Goal: Task Accomplishment & Management: Use online tool/utility

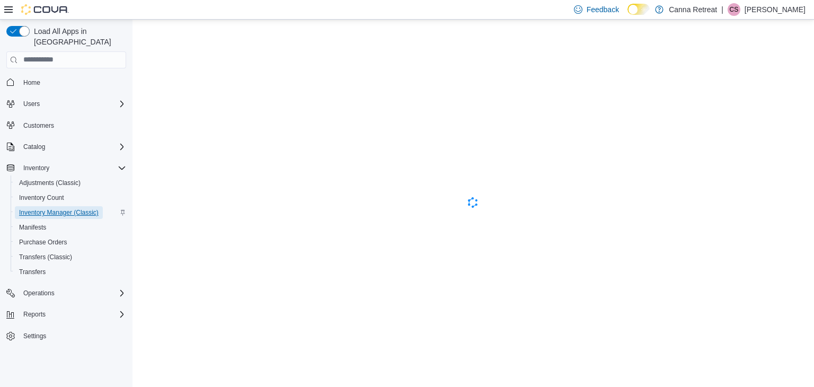
click at [76, 208] on span "Inventory Manager (Classic)" at bounding box center [58, 212] width 79 height 8
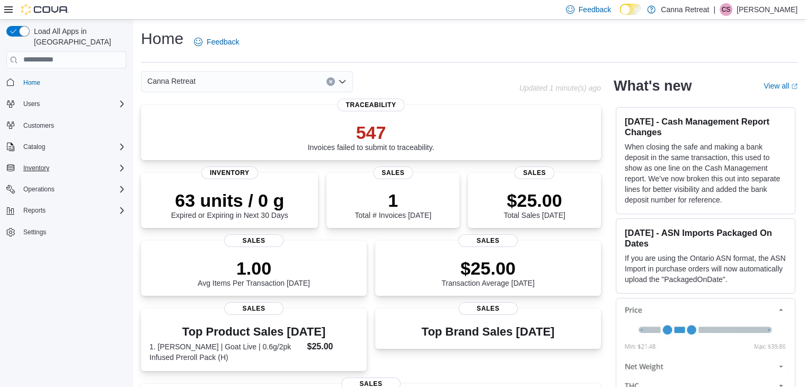
click at [81, 162] on div "Inventory" at bounding box center [72, 168] width 107 height 13
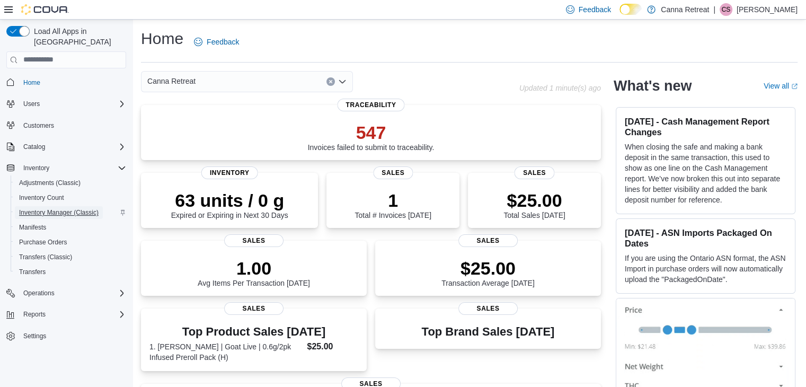
click at [87, 208] on span "Inventory Manager (Classic)" at bounding box center [58, 212] width 79 height 8
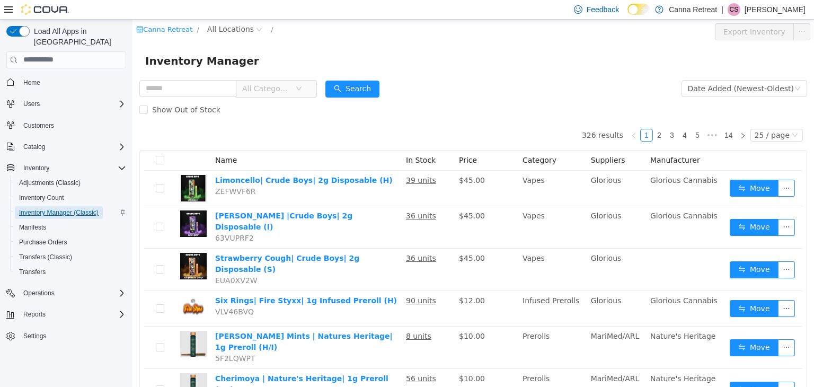
click at [87, 208] on span "Inventory Manager (Classic)" at bounding box center [58, 212] width 79 height 8
click at [181, 87] on input "text" at bounding box center [187, 87] width 97 height 17
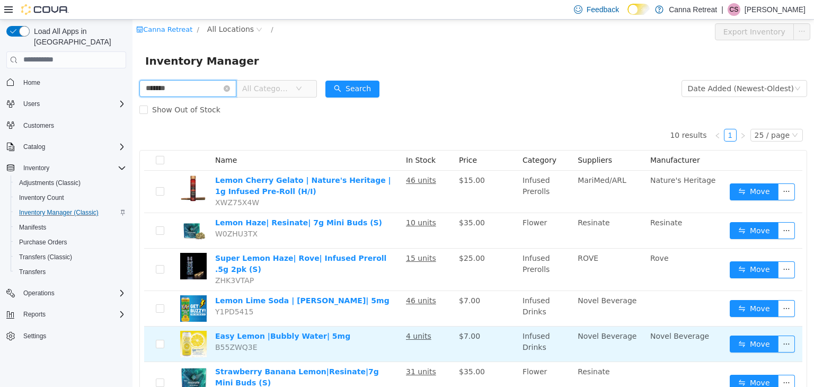
scroll to position [61, 0]
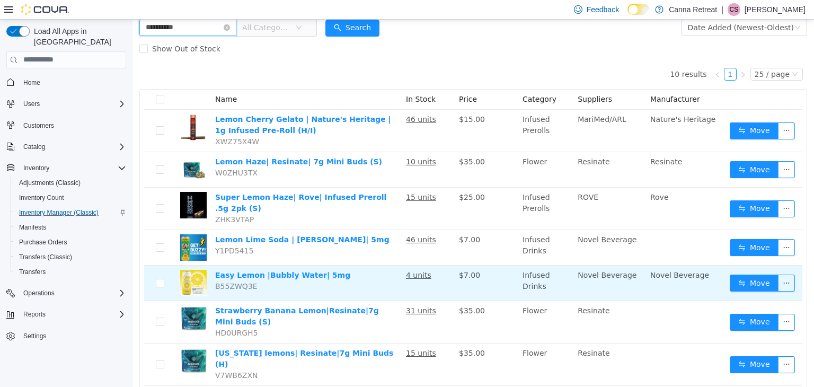
type input "**********"
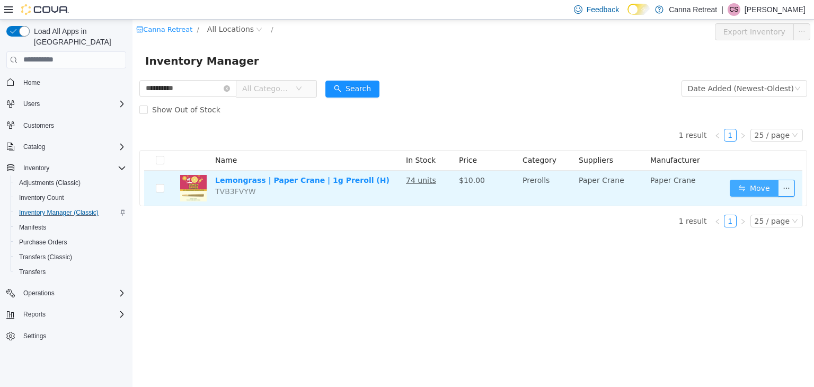
click at [757, 185] on button "Move" at bounding box center [754, 187] width 49 height 17
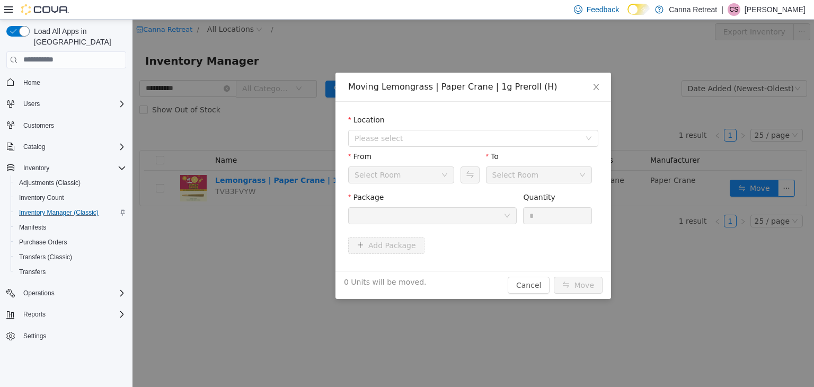
click at [482, 215] on div at bounding box center [429, 215] width 149 height 16
click at [457, 125] on div "Location" at bounding box center [473, 121] width 250 height 15
click at [459, 137] on span "Please select" at bounding box center [468, 137] width 226 height 11
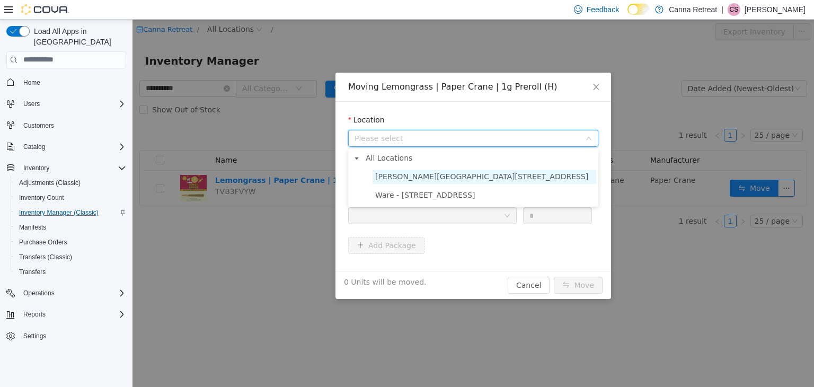
click at [454, 175] on span "[PERSON_NAME][GEOGRAPHIC_DATA][STREET_ADDRESS]" at bounding box center [485, 176] width 224 height 14
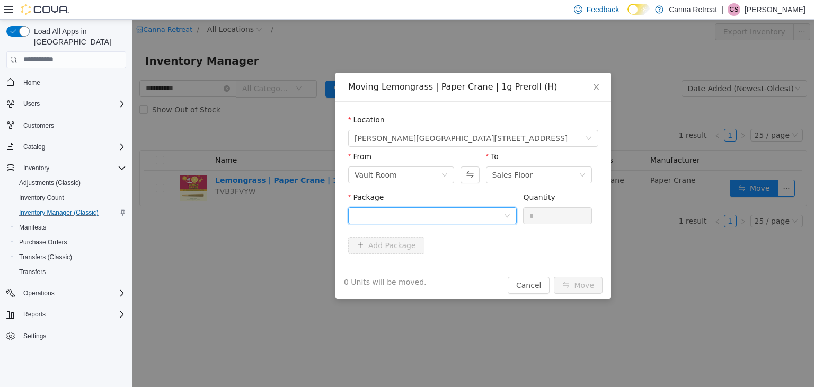
click at [443, 220] on div at bounding box center [429, 215] width 149 height 16
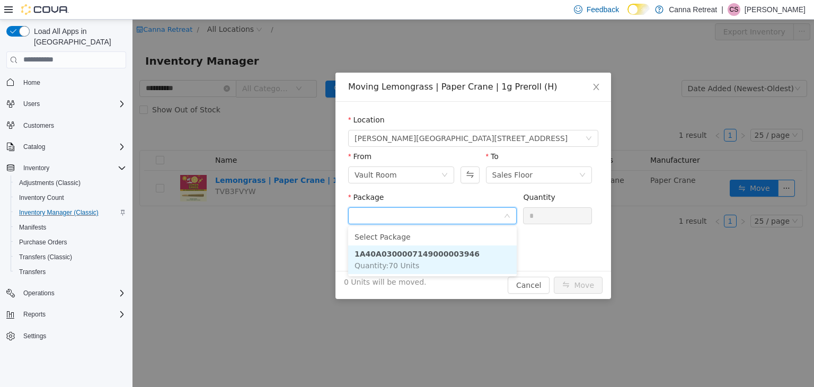
click at [439, 245] on li "1A40A0300007149000003946 Quantity : 70 Units" at bounding box center [432, 259] width 169 height 29
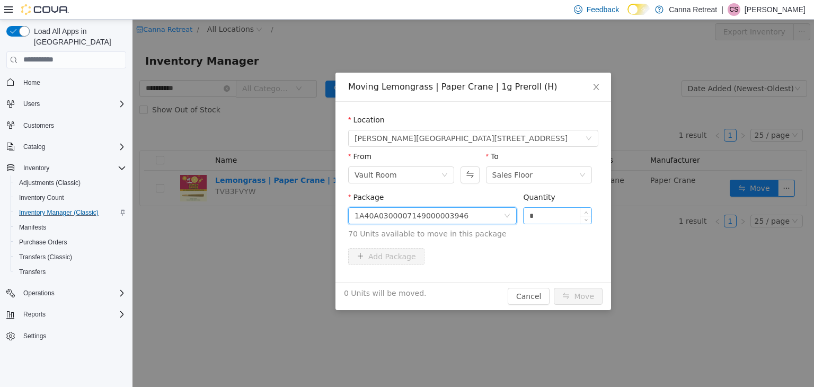
click at [533, 216] on input "*" at bounding box center [558, 215] width 68 height 16
click at [522, 216] on div "Package 1A40A0300007149000003946 Quantity * 70 Units available to move in this …" at bounding box center [473, 215] width 250 height 48
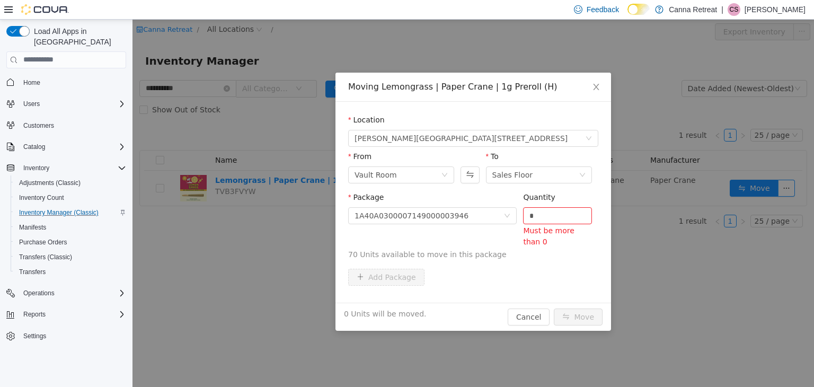
click at [522, 216] on div "Package 1A40A0300007149000003946 Quantity * Must be more than 0 70 Units availa…" at bounding box center [473, 225] width 250 height 68
click at [526, 216] on input "*" at bounding box center [558, 215] width 68 height 16
type input "**"
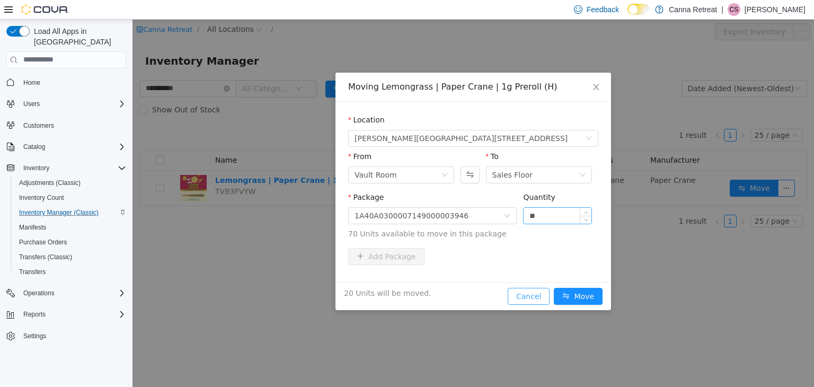
click button "Cancel" at bounding box center [529, 295] width 42 height 17
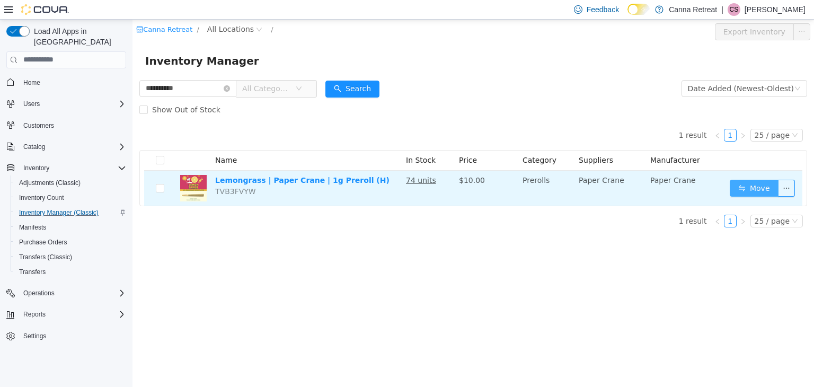
click at [749, 189] on button "Move" at bounding box center [754, 187] width 49 height 17
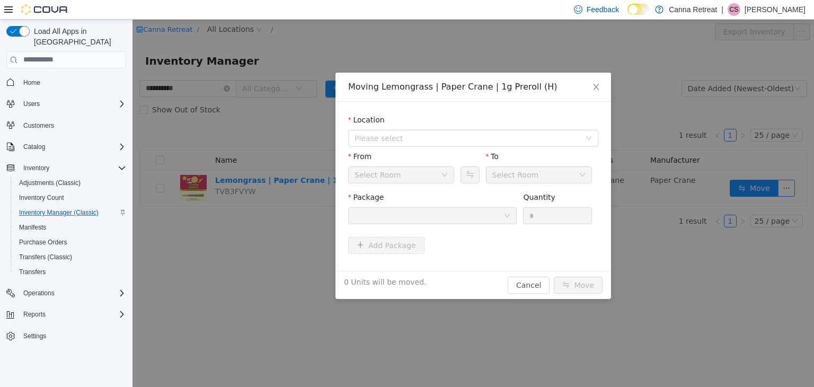
click at [391, 219] on div at bounding box center [429, 215] width 149 height 16
click at [419, 101] on div "Location Please select From Select Room To Select Room Package Quantity * Add P…" at bounding box center [473, 185] width 276 height 169
click at [410, 137] on span "Please select" at bounding box center [468, 137] width 226 height 11
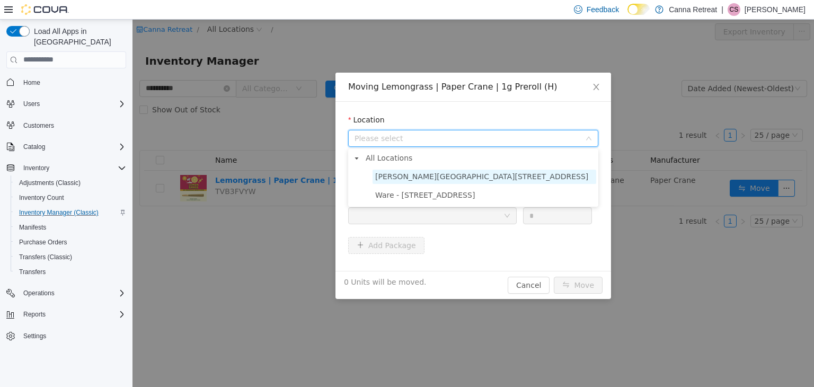
click at [408, 180] on span "[PERSON_NAME][GEOGRAPHIC_DATA][STREET_ADDRESS]" at bounding box center [481, 176] width 213 height 8
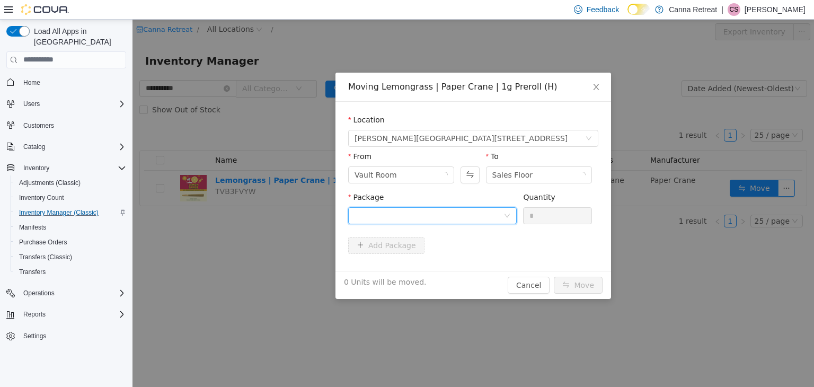
click at [407, 213] on div at bounding box center [429, 215] width 149 height 16
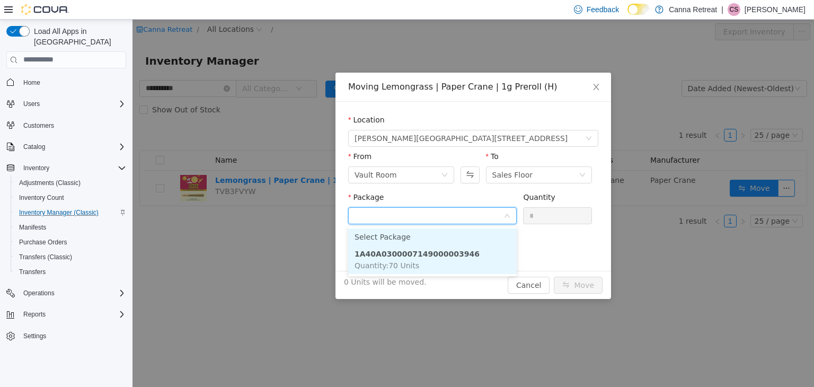
click at [410, 255] on strong "1A40A0300007149000003946" at bounding box center [417, 253] width 125 height 8
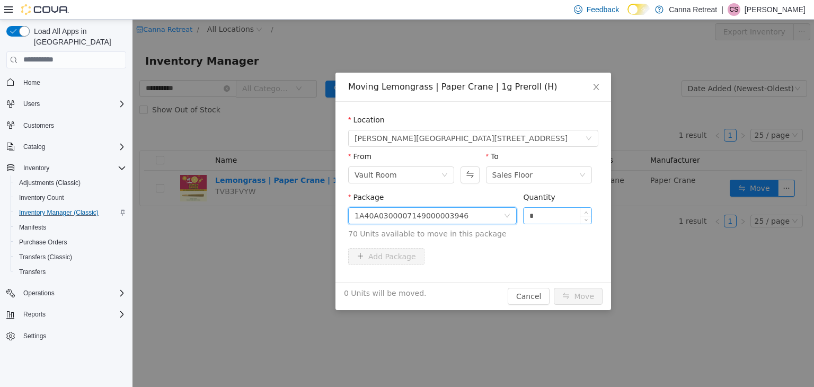
click at [528, 217] on input "*" at bounding box center [558, 215] width 68 height 16
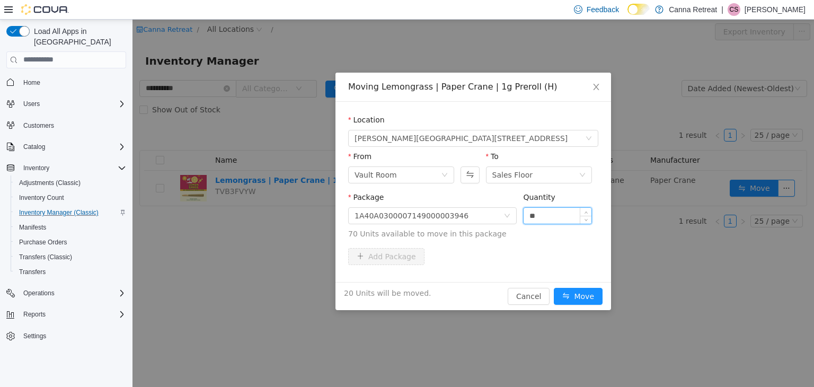
type input "**"
click at [554, 287] on button "Move" at bounding box center [578, 295] width 49 height 17
